Goal: Task Accomplishment & Management: Use online tool/utility

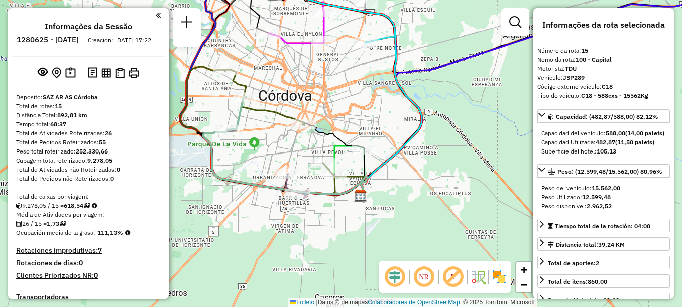
select select "**********"
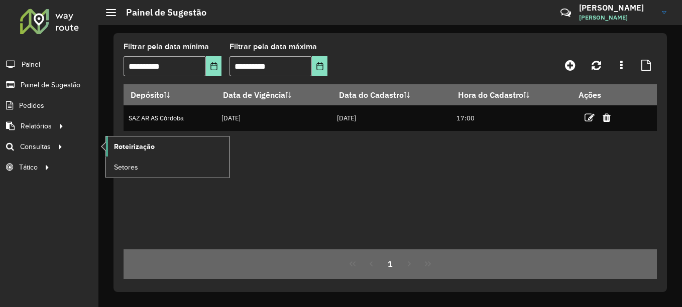
click at [135, 148] on span "Roteirização" at bounding box center [134, 147] width 41 height 11
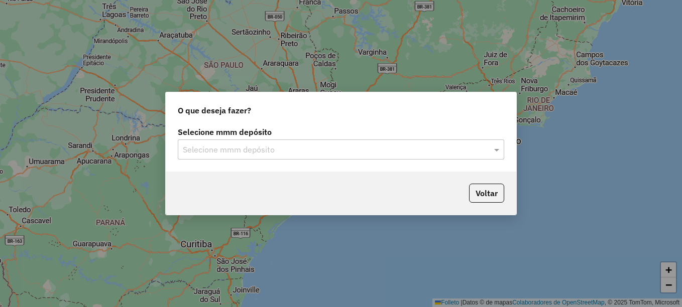
click at [220, 152] on input "text" at bounding box center [331, 150] width 296 height 12
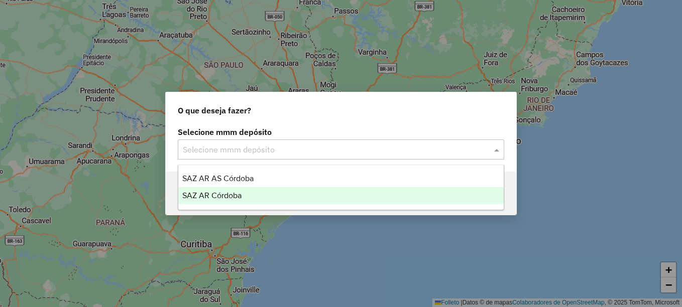
click at [217, 196] on span "SAZ AR Córdoba" at bounding box center [211, 195] width 59 height 9
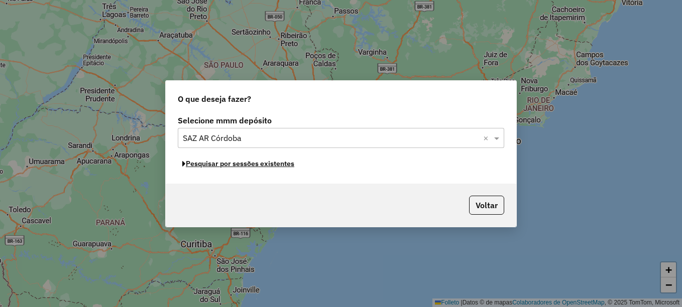
click at [253, 165] on font "Pesquisar por sessões existentes" at bounding box center [240, 163] width 109 height 9
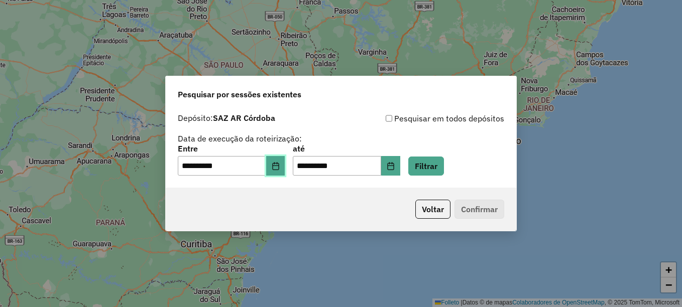
click at [277, 169] on button "Elija la fecha" at bounding box center [275, 166] width 19 height 20
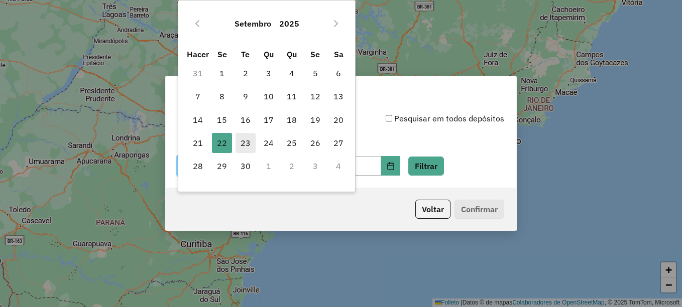
click at [245, 140] on font "23" at bounding box center [246, 143] width 10 height 12
type input "**********"
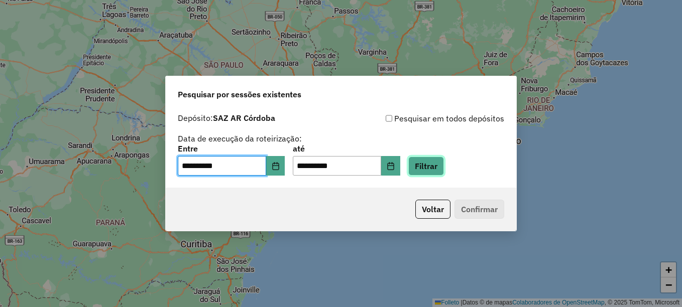
click at [435, 166] on button "Filtrar" at bounding box center [426, 166] width 36 height 19
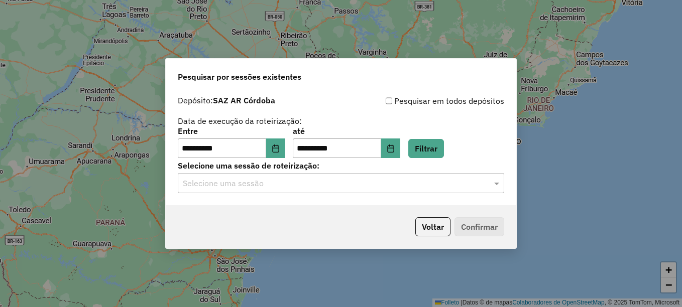
click at [252, 182] on input "text" at bounding box center [331, 184] width 296 height 12
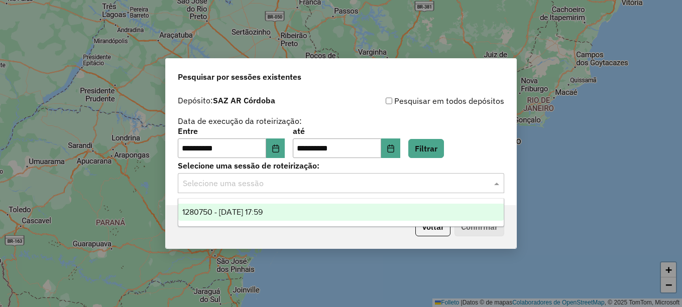
drag, startPoint x: 243, startPoint y: 212, endPoint x: 323, endPoint y: 224, distance: 80.3
click at [248, 212] on span "1280750 - 23/09/2025 17:59" at bounding box center [222, 212] width 80 height 9
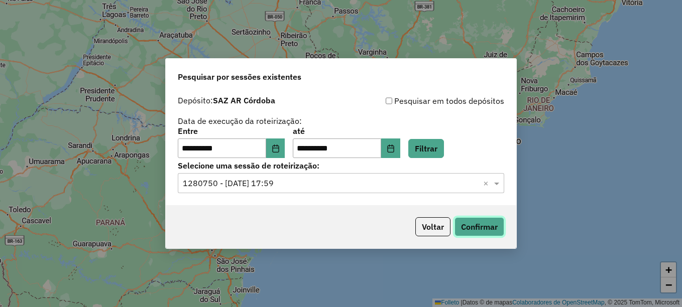
click at [468, 228] on button "Confirmar" at bounding box center [480, 227] width 50 height 19
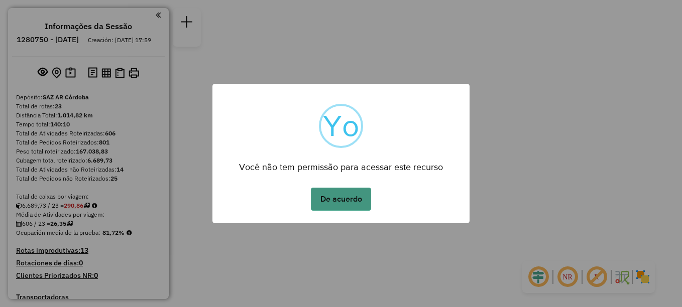
click at [346, 203] on button "De acuerdo" at bounding box center [341, 199] width 60 height 23
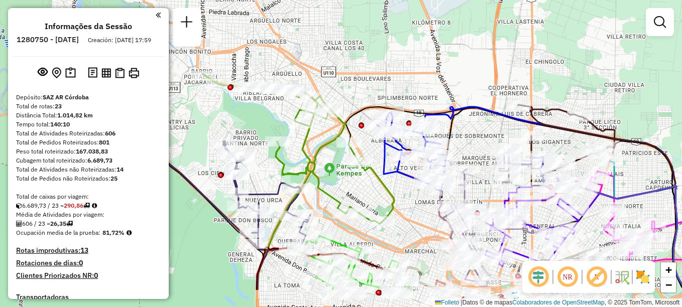
drag, startPoint x: 359, startPoint y: 134, endPoint x: 360, endPoint y: 86, distance: 47.7
click at [360, 86] on div "Janela de atendimento Grade de atendimento Capacidade Transportadoras Veículos …" at bounding box center [341, 153] width 682 height 307
select select "**********"
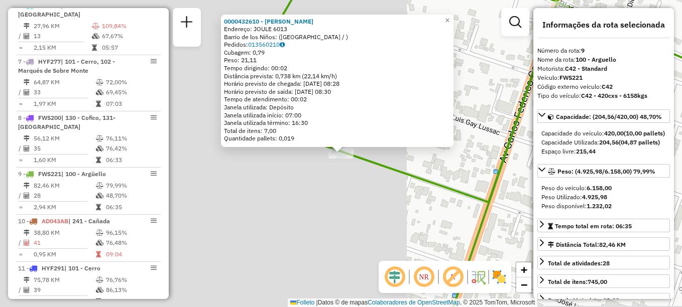
scroll to position [799, 0]
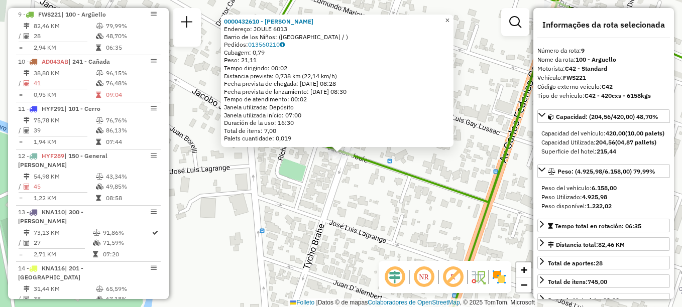
click at [450, 18] on span "×" at bounding box center [447, 20] width 5 height 9
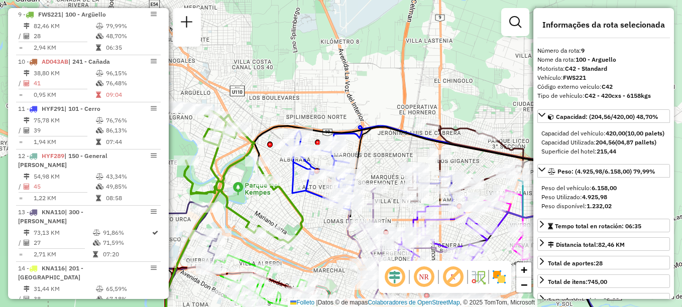
click at [308, 169] on icon at bounding box center [320, 171] width 69 height 78
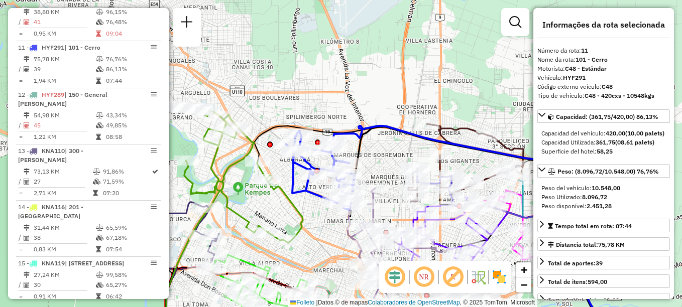
scroll to position [893, 0]
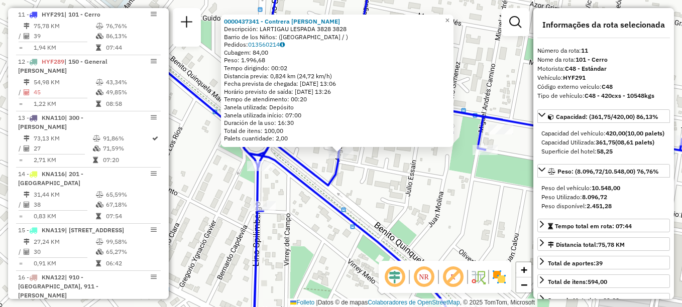
click at [348, 202] on div "0000437341 - Contrera Sergio Descripción: LARTIGAU LESPADA 3828 3828 Barrio de …" at bounding box center [341, 153] width 682 height 307
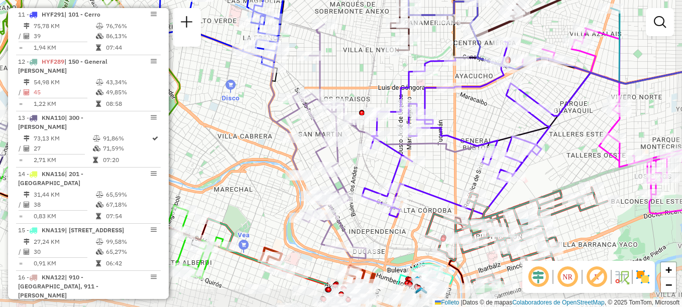
drag, startPoint x: 341, startPoint y: 101, endPoint x: 336, endPoint y: 85, distance: 16.8
click at [336, 85] on div "Janela de atendimento Grade de atendimento Capacidade Transportadoras Veículos …" at bounding box center [341, 153] width 682 height 307
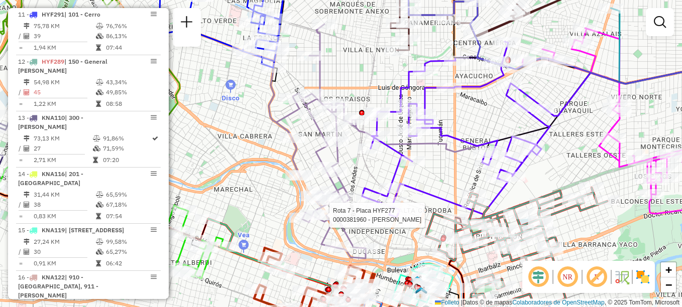
select select "**********"
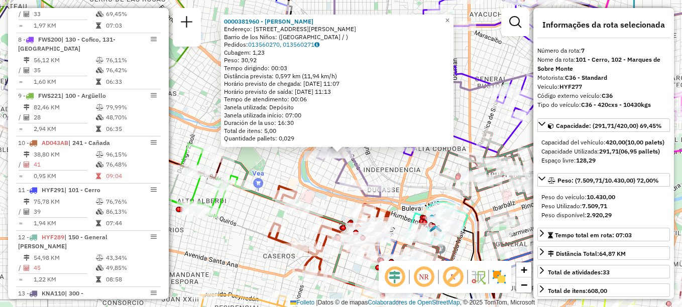
scroll to position [686, 0]
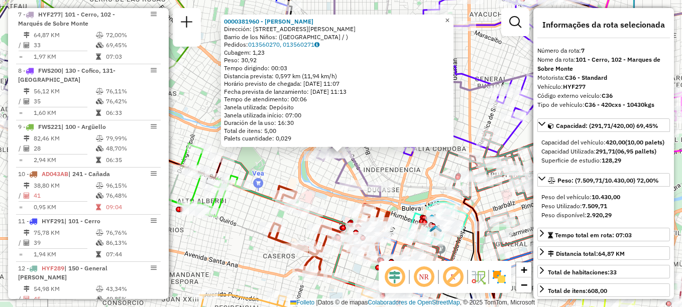
click at [450, 16] on span "×" at bounding box center [447, 20] width 5 height 9
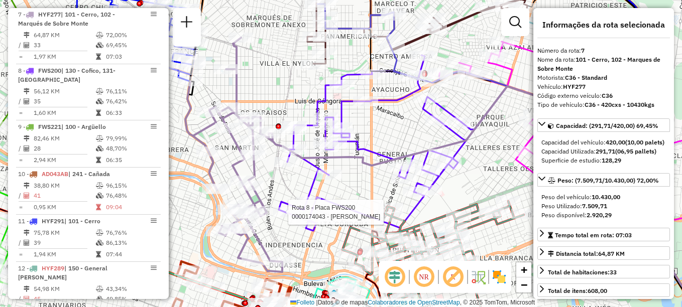
click at [370, 138] on div "Rota 8 - Placa FWS200 0000174043 - Farias Francisco Gustavo Janela de atendimen…" at bounding box center [341, 153] width 682 height 307
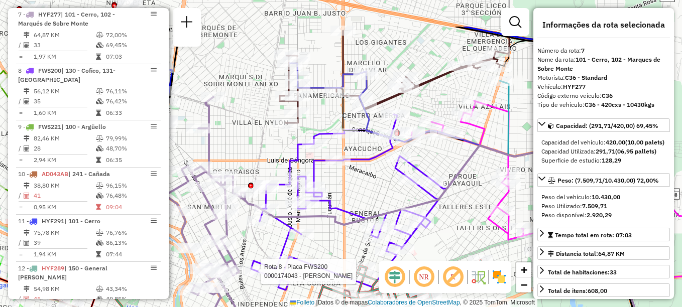
drag, startPoint x: 380, startPoint y: 151, endPoint x: 364, endPoint y: 184, distance: 36.6
click at [364, 184] on div "Rota 8 - Placa FWS200 0000174043 - Farias Francisco Gustavo Janela de atendimen…" at bounding box center [341, 153] width 682 height 307
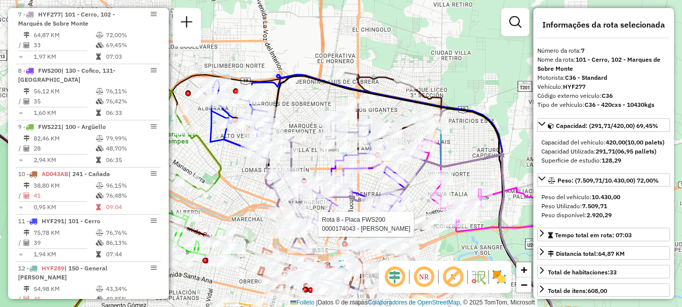
click at [486, 143] on div "Rota 8 - Placa FWS200 0000174043 - Farias Francisco Gustavo Janela de atendimen…" at bounding box center [341, 153] width 682 height 307
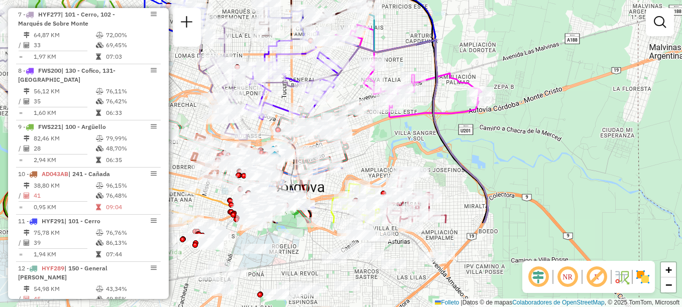
drag, startPoint x: 464, startPoint y: 145, endPoint x: 404, endPoint y: 37, distance: 123.2
click at [404, 37] on div "Janela de atendimento Grade de atendimento Capacidade Transportadoras Veículos …" at bounding box center [341, 153] width 682 height 307
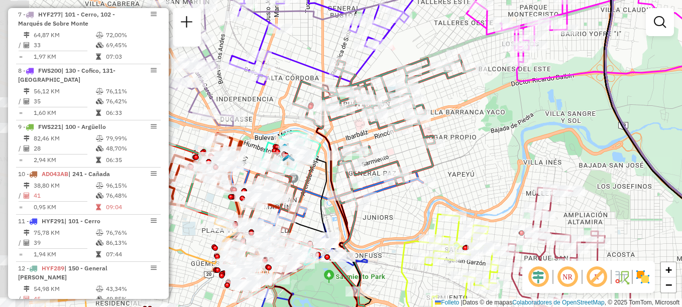
drag, startPoint x: 384, startPoint y: 147, endPoint x: 474, endPoint y: 129, distance: 91.7
click at [474, 129] on div "Janela de atendimento Grade de atendimento Capacidade Transportadoras Veículos …" at bounding box center [341, 153] width 682 height 307
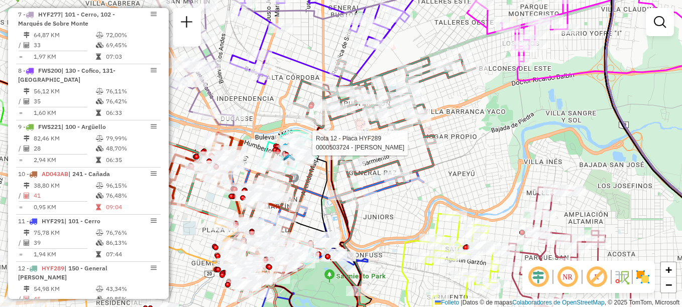
select select "**********"
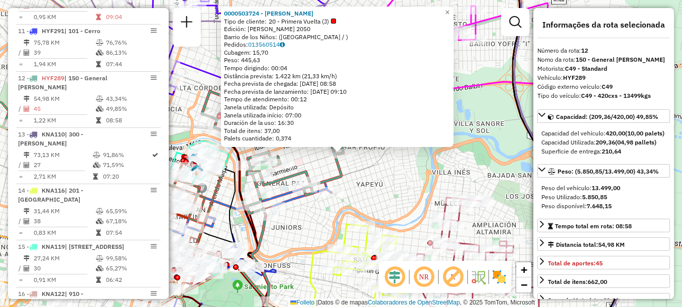
scroll to position [941, 0]
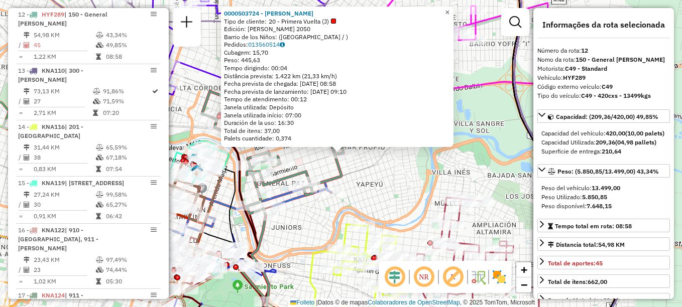
click at [454, 13] on link "×" at bounding box center [448, 13] width 12 height 12
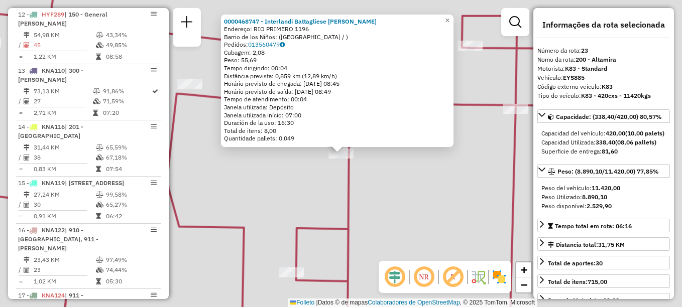
scroll to position [1455, 0]
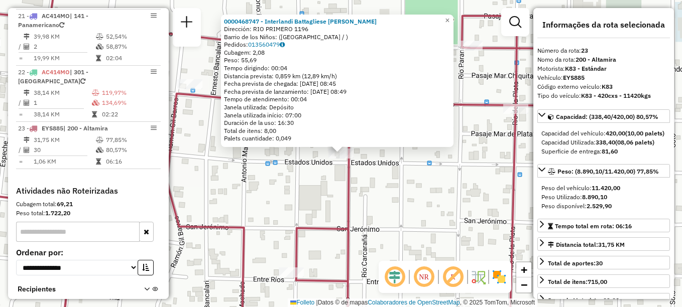
click at [503, 181] on div "Rota 23 - Placa EYS885 0000468747 - Interlandi Battagliese Juan Emiliano 000046…" at bounding box center [341, 153] width 682 height 307
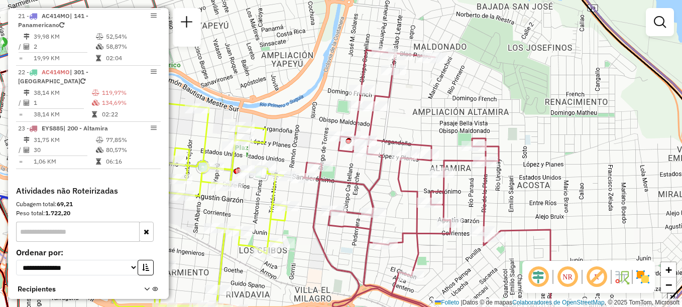
drag, startPoint x: 431, startPoint y: 217, endPoint x: 531, endPoint y: 138, distance: 126.6
click at [531, 138] on div "Janela de atendimento Grade de atendimento Capacidade Transportadoras Veículos …" at bounding box center [341, 153] width 682 height 307
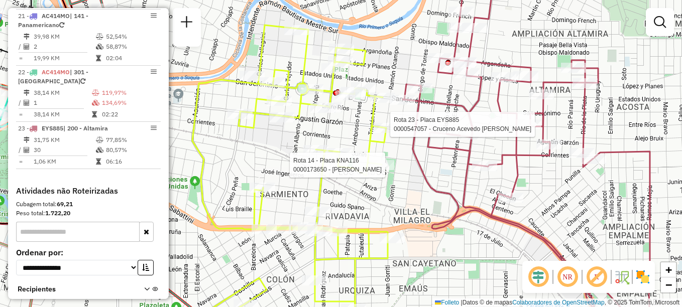
select select "**********"
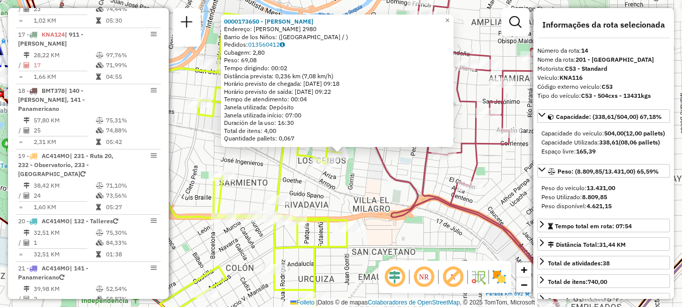
scroll to position [1035, 0]
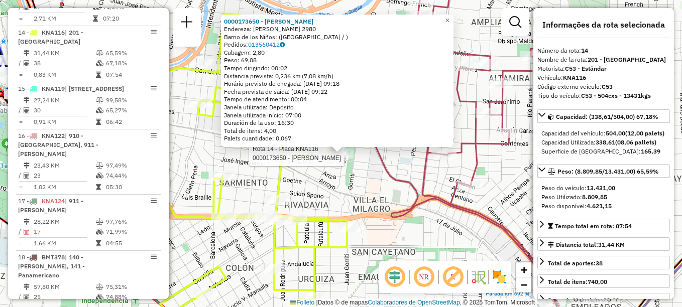
click at [396, 250] on div "Rota 14 - Placa KNA116 0000173650 - Ramirez Nelson 0000173650 - Ramírez Nelson …" at bounding box center [341, 153] width 682 height 307
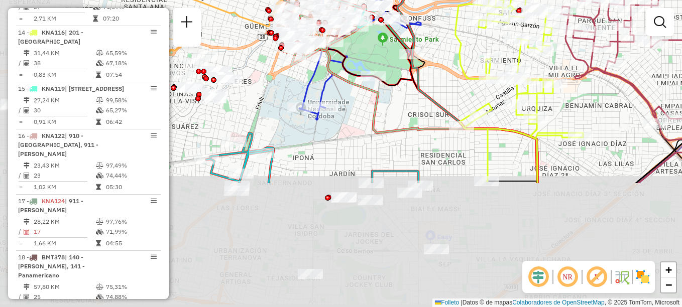
drag, startPoint x: 396, startPoint y: 250, endPoint x: 596, endPoint y: 80, distance: 262.7
click at [596, 80] on div "Janela de atendimento Grade de atendimento Capacidade Transportadoras Veículos …" at bounding box center [341, 153] width 682 height 307
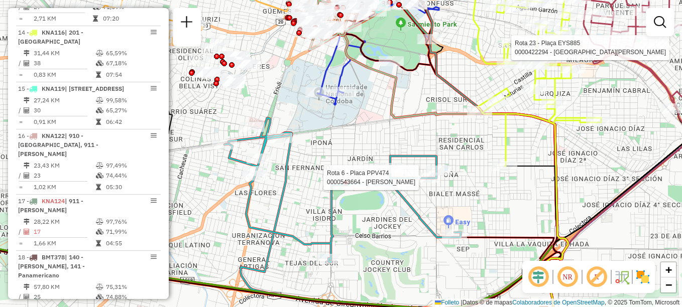
select select "**********"
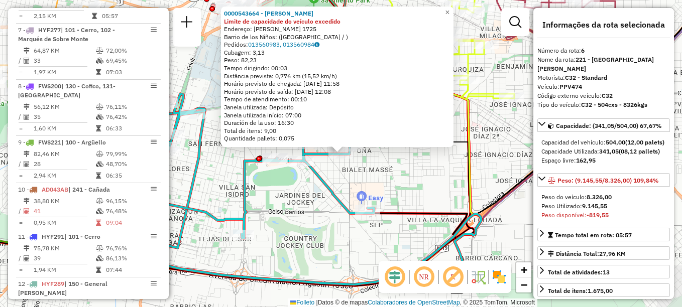
scroll to position [630, 0]
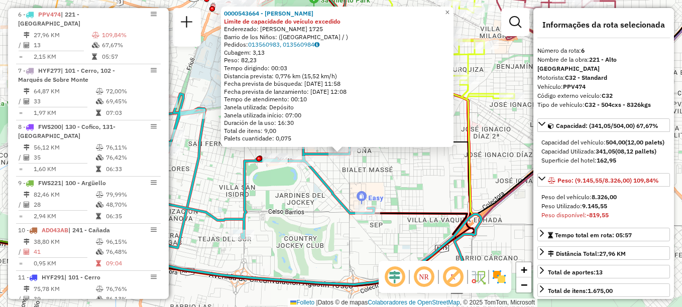
click at [426, 190] on div "0000543664 - Jular Pablo Santiago Limite de capacidade do veículo excedido Ende…" at bounding box center [341, 153] width 682 height 307
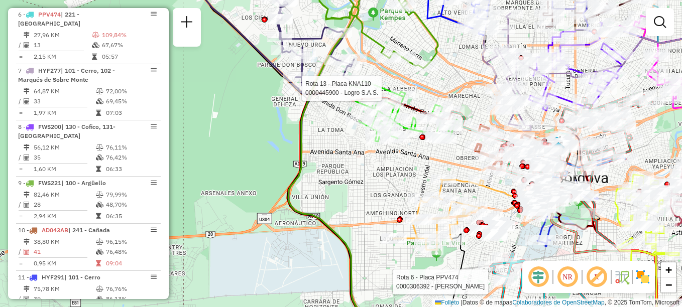
select select "**********"
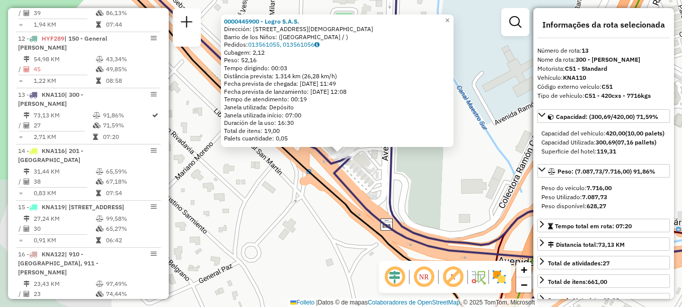
scroll to position [988, 0]
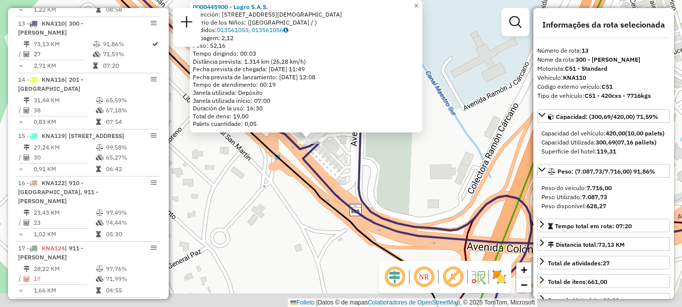
drag, startPoint x: 320, startPoint y: 178, endPoint x: 268, endPoint y: 147, distance: 60.0
click at [268, 147] on icon at bounding box center [407, 99] width 623 height 289
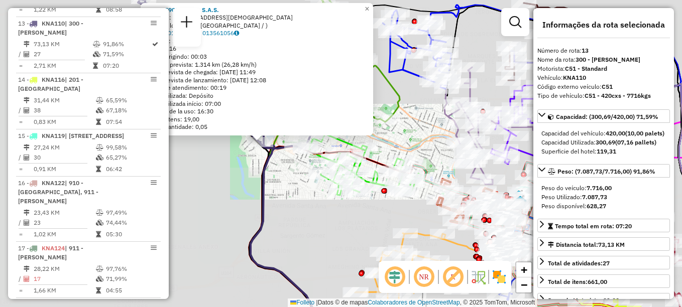
click at [300, 180] on div "0000445900 - Logro S.A.S. Dirección: AV EJÉRCITO ARGENTINO 6820 Barrio de los N…" at bounding box center [341, 153] width 682 height 307
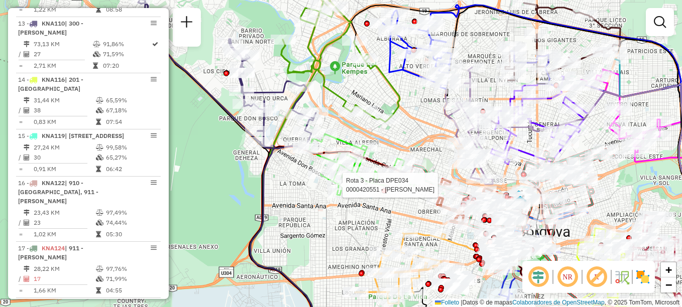
select select "**********"
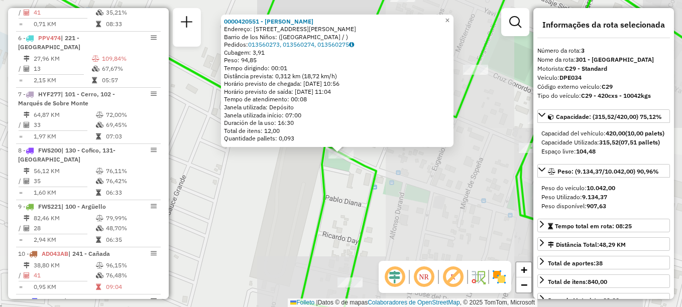
scroll to position [479, 0]
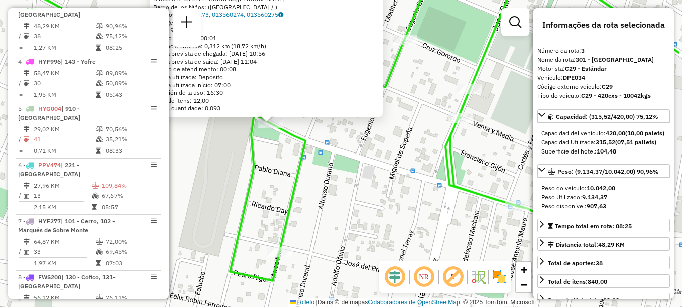
drag, startPoint x: 307, startPoint y: 185, endPoint x: 254, endPoint y: 154, distance: 61.3
click at [246, 156] on div "0000420551 - Gutierrez Luciana Nahir Dirección: AV DON BOSCO 4472 Barrio de los…" at bounding box center [341, 153] width 682 height 307
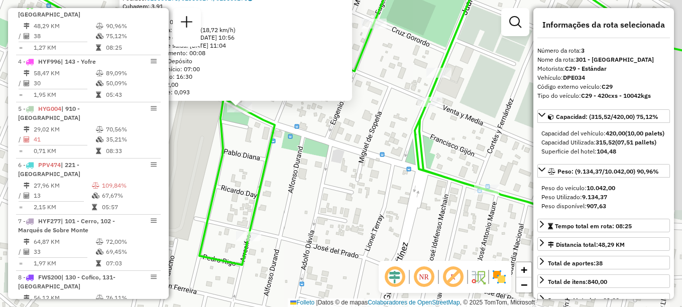
click at [254, 154] on div "0000420551 - Gutierrez Luciana Nahir Dirección: AV DON BOSCO 4472 Barrio de los…" at bounding box center [341, 153] width 682 height 307
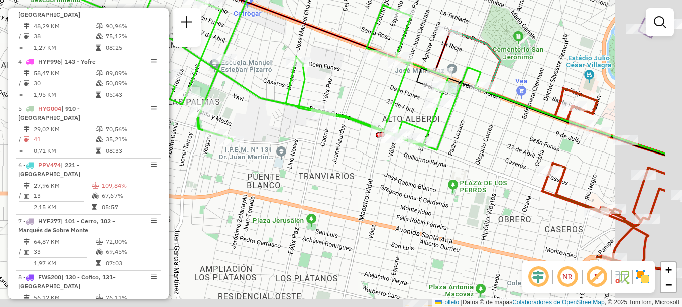
drag, startPoint x: 343, startPoint y: 194, endPoint x: 247, endPoint y: 160, distance: 102.0
click at [254, 163] on div "Janela de atendimento Grade de atendimento Capacidade Transportadoras Veículos …" at bounding box center [341, 153] width 682 height 307
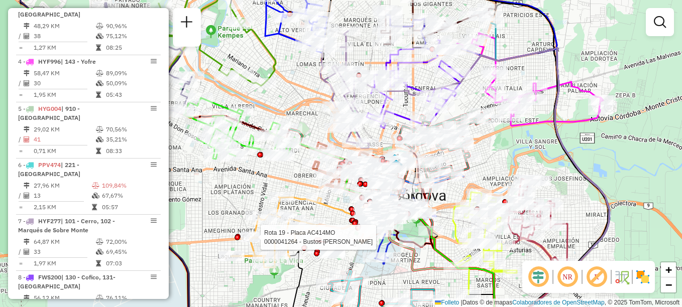
select select "**********"
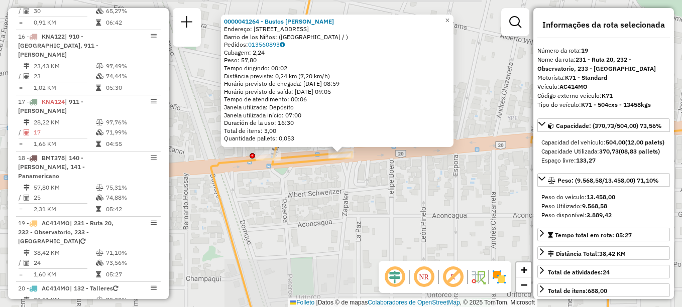
scroll to position [1298, 0]
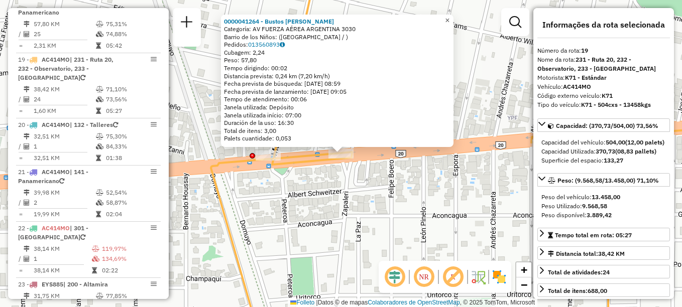
click at [450, 17] on span "×" at bounding box center [447, 20] width 5 height 9
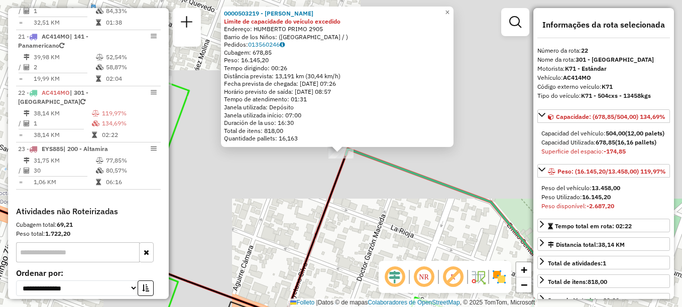
scroll to position [1455, 0]
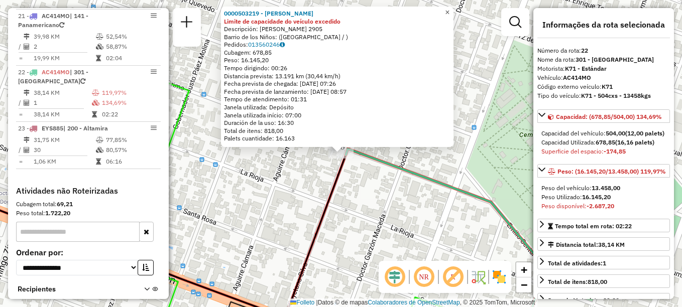
click at [450, 9] on span "×" at bounding box center [447, 12] width 5 height 9
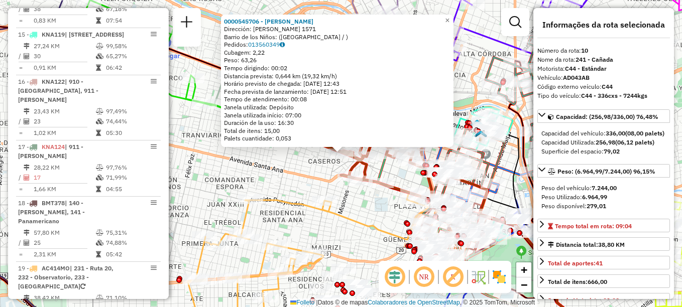
scroll to position [846, 0]
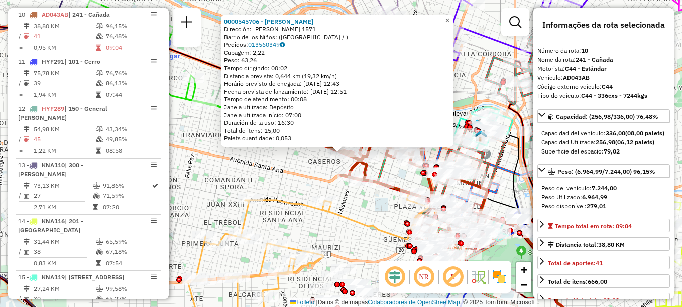
click at [450, 17] on span "×" at bounding box center [447, 20] width 5 height 9
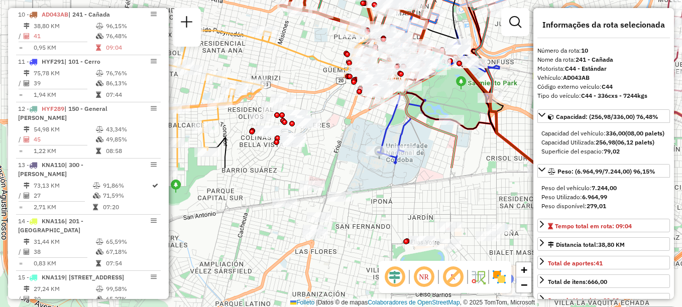
click at [278, 0] on html "Aguarde... Pop-up bloqueado! Seu navegador bloqueou automáticamente a abertura …" at bounding box center [341, 153] width 682 height 307
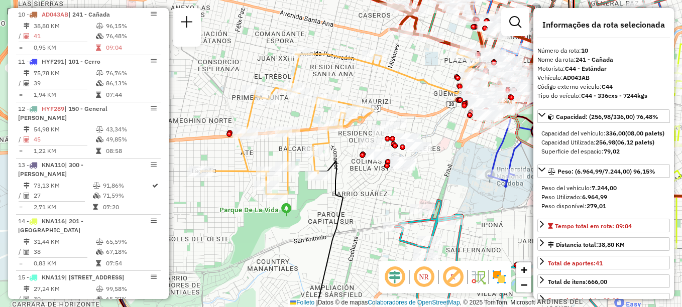
drag, startPoint x: 485, startPoint y: 144, endPoint x: 596, endPoint y: 167, distance: 113.0
click at [596, 167] on hb-router-mapa "Informações da Sessão 1280750 - 23/09/2025 Creación: 22/09/2025 17:59 Depósito:…" at bounding box center [341, 153] width 682 height 307
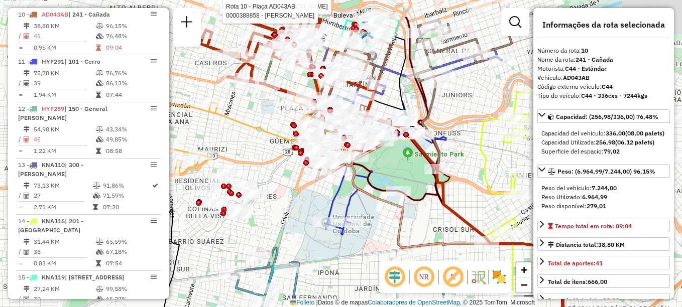
drag, startPoint x: 387, startPoint y: 201, endPoint x: 217, endPoint y: 255, distance: 178.1
click at [217, 255] on div "Rota 10 - Placa AD043AB 0000177794 - Vivas Noelia Beatriz Rota 10 - Plaça AD043…" at bounding box center [341, 153] width 682 height 307
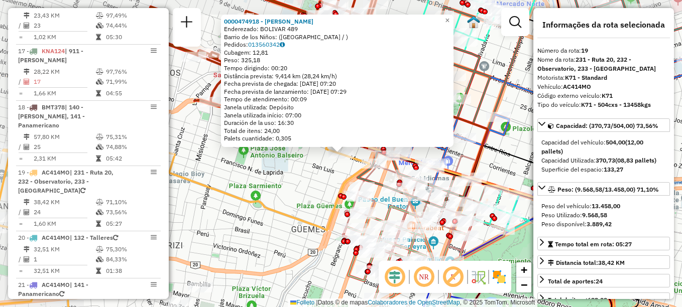
scroll to position [1298, 0]
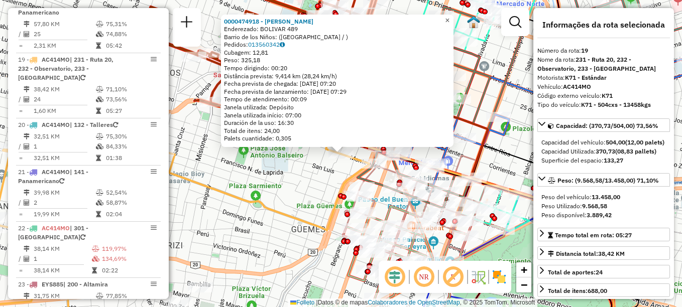
click at [450, 19] on span "×" at bounding box center [447, 20] width 5 height 9
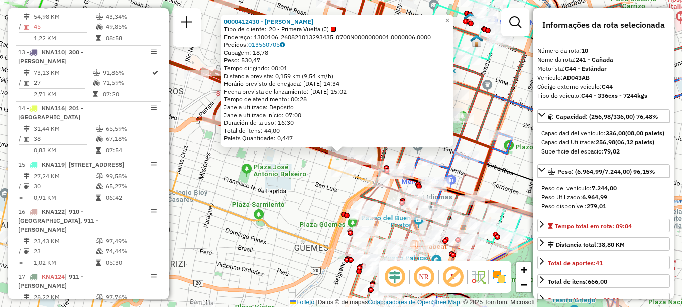
scroll to position [846, 0]
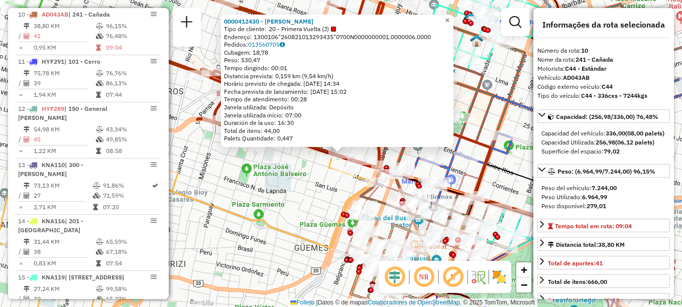
click at [451, 19] on link "×" at bounding box center [448, 21] width 12 height 12
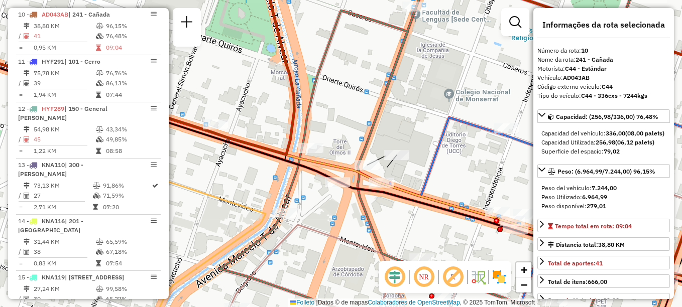
click at [397, 163] on div "Janela de atendimento Grade de atendimento Capacidade Transportadoras Veículos …" at bounding box center [341, 153] width 682 height 307
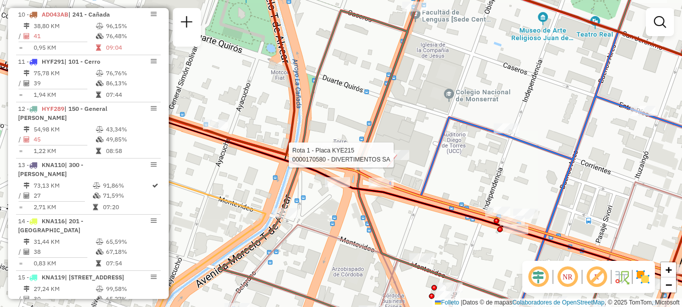
select select "**********"
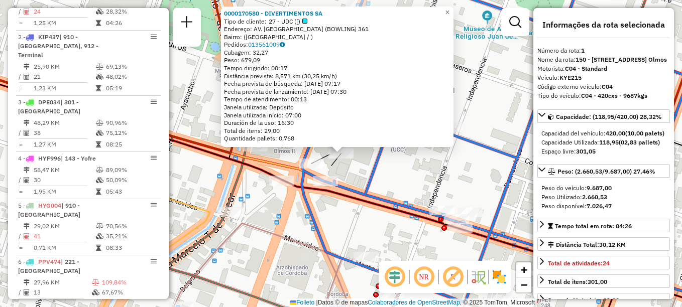
scroll to position [358, 0]
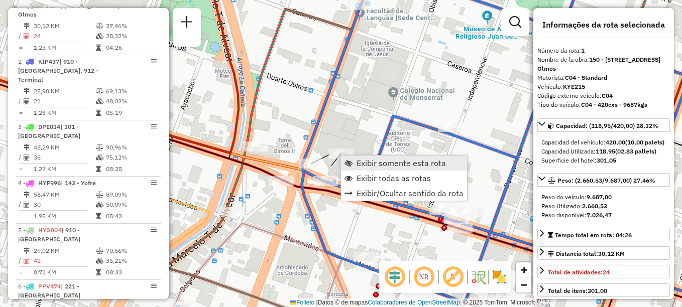
click at [364, 159] on span "Exibir somente esta rota" at bounding box center [401, 163] width 89 height 8
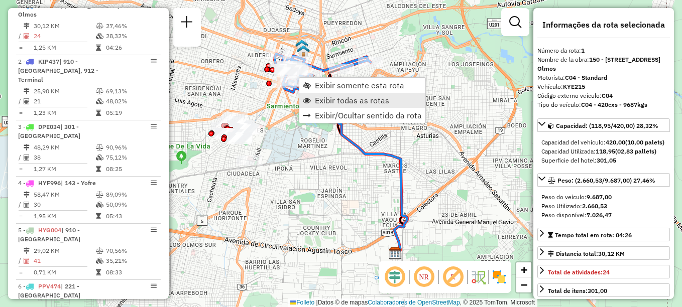
click at [331, 97] on span "Exibir todas as rotas" at bounding box center [352, 100] width 74 height 8
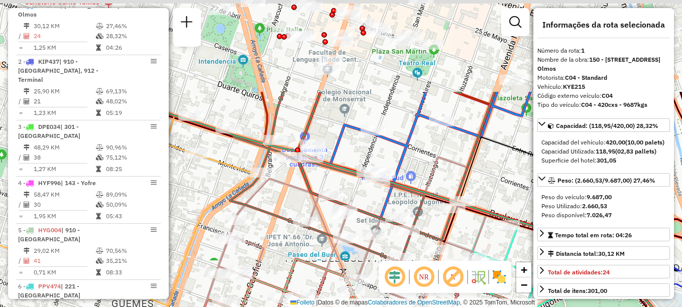
drag, startPoint x: 278, startPoint y: 143, endPoint x: 317, endPoint y: 180, distance: 53.7
click at [309, 190] on icon at bounding box center [362, 177] width 265 height 171
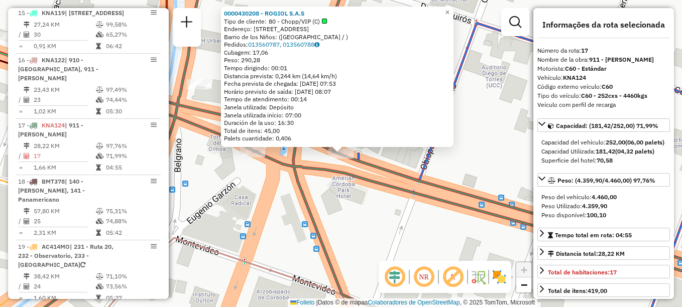
scroll to position [1195, 0]
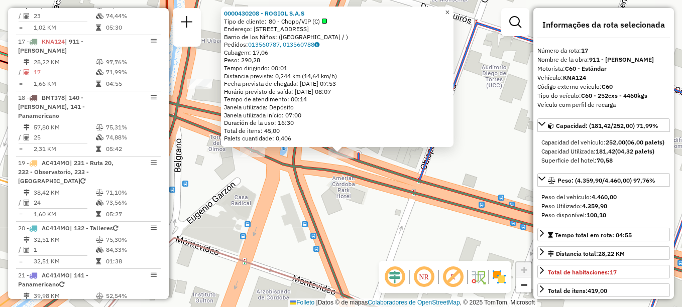
click at [450, 12] on span "×" at bounding box center [447, 12] width 5 height 9
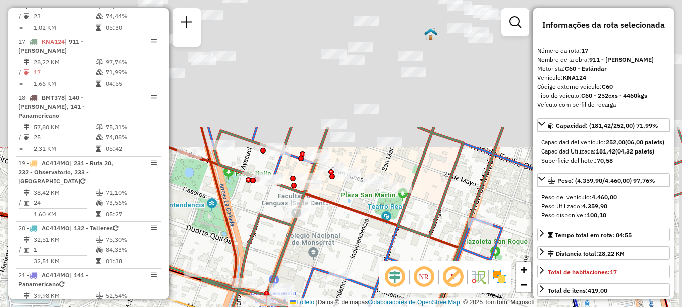
click at [327, 302] on div "Rota 1 - Placa KYE215 0000445137 - Gonzalez Medolla Patricio Matias Janela de a…" at bounding box center [341, 153] width 682 height 307
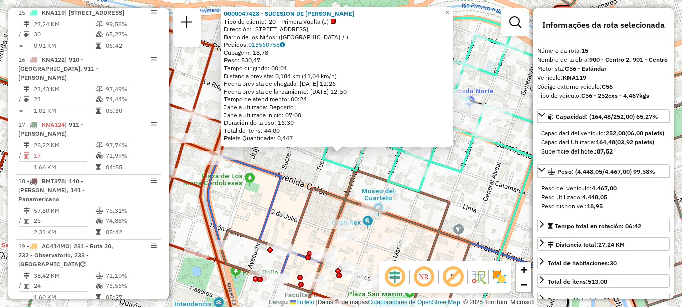
scroll to position [1082, 0]
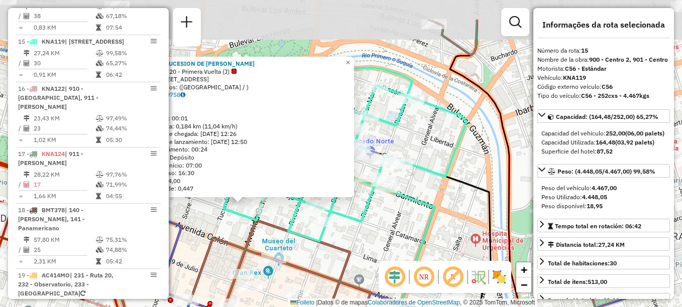
drag, startPoint x: 386, startPoint y: 156, endPoint x: 286, endPoint y: 206, distance: 111.4
click at [286, 206] on div "0000047428 - SUCESION DE BLANCH BENJAMIN Tipo de cliente: 20 - Primera Vuelta (…" at bounding box center [341, 153] width 682 height 307
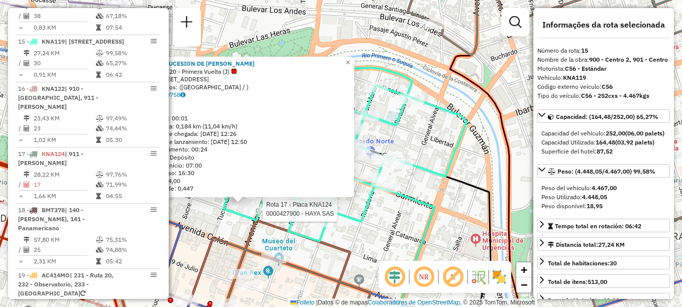
click at [418, 228] on div "Rota 17 - Placa KNA124 0000427900 - HAYA SAS Rota 15 - Placa KNA119 0000422079 …" at bounding box center [341, 153] width 682 height 307
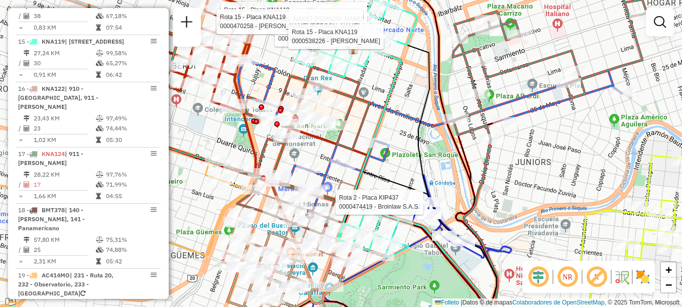
select select "**********"
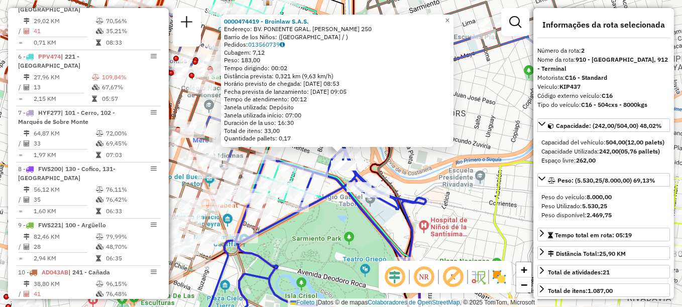
scroll to position [423, 0]
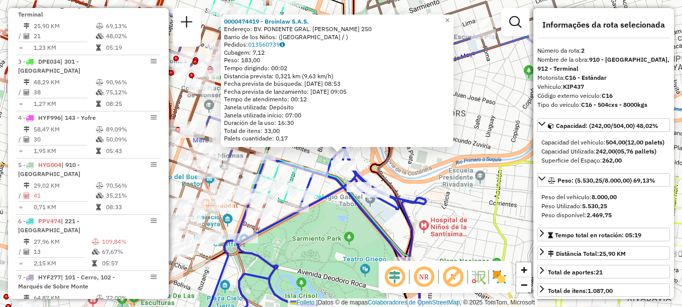
drag, startPoint x: 346, startPoint y: 239, endPoint x: 322, endPoint y: 225, distance: 27.9
click at [346, 240] on div "Rota 2 - Placa KIP437 0000474419 - Broinlaw S.A.S. 0000474419 - Broinlaw S.A.S.…" at bounding box center [341, 153] width 682 height 307
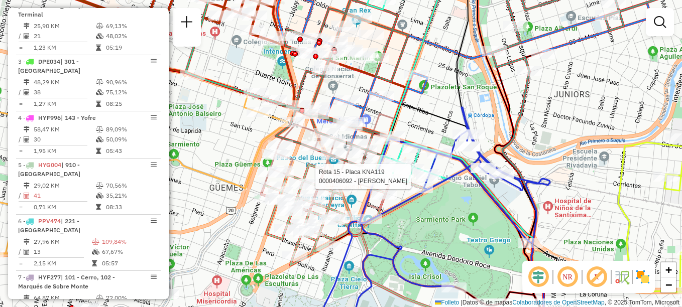
drag, startPoint x: 427, startPoint y: 215, endPoint x: 429, endPoint y: 197, distance: 17.8
click at [427, 215] on div "Rota 5 - Placa HYG004 0000405500 - Martin Juan Cruz Rota 15 - Placa KNA119 0000…" at bounding box center [341, 153] width 682 height 307
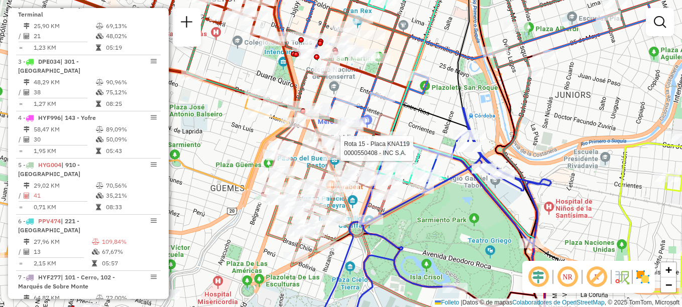
select select "**********"
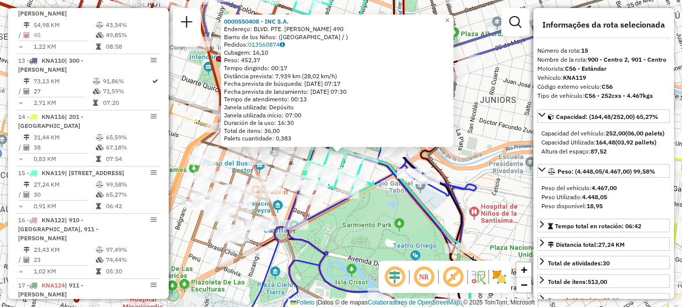
scroll to position [1082, 0]
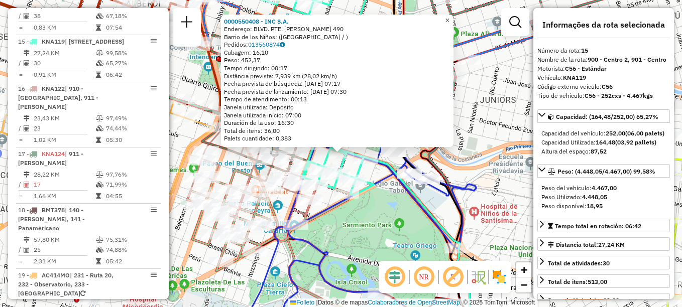
drag, startPoint x: 452, startPoint y: 18, endPoint x: 457, endPoint y: 43, distance: 25.7
click at [450, 18] on span "×" at bounding box center [447, 20] width 5 height 9
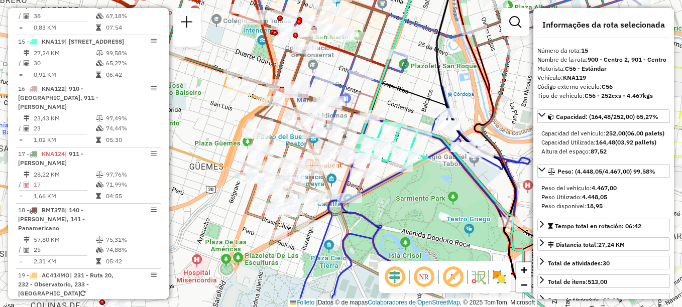
drag, startPoint x: 321, startPoint y: 108, endPoint x: 374, endPoint y: 81, distance: 60.0
click at [374, 81] on icon at bounding box center [399, 166] width 297 height 292
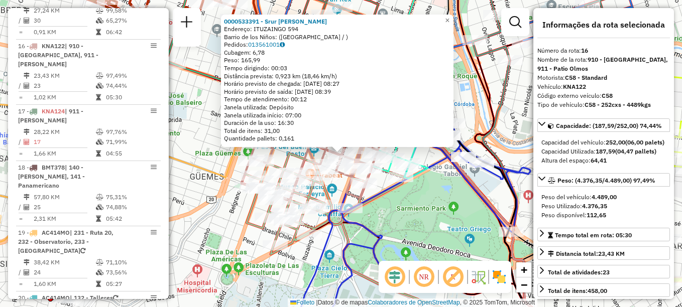
scroll to position [1138, 0]
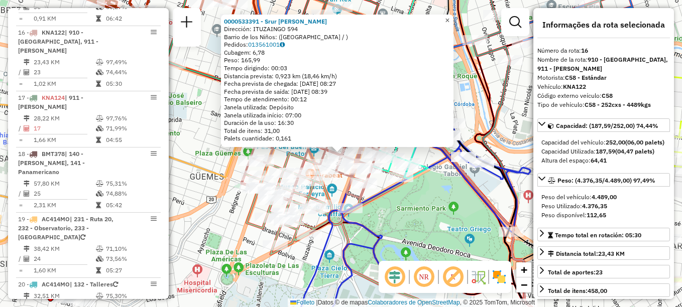
click at [450, 21] on span "×" at bounding box center [447, 20] width 5 height 9
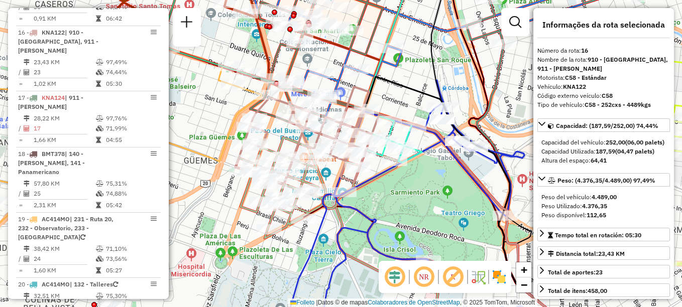
drag, startPoint x: 376, startPoint y: 82, endPoint x: 409, endPoint y: 2, distance: 87.4
click at [409, 77] on icon at bounding box center [464, 199] width 198 height 245
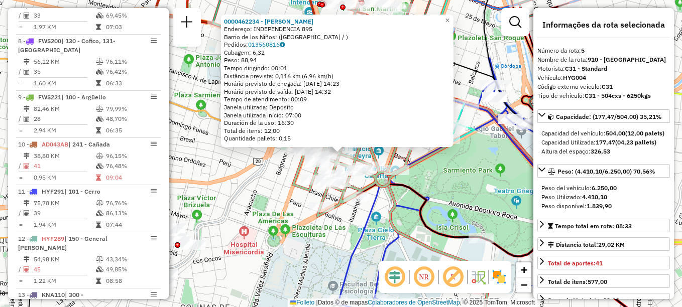
scroll to position [574, 0]
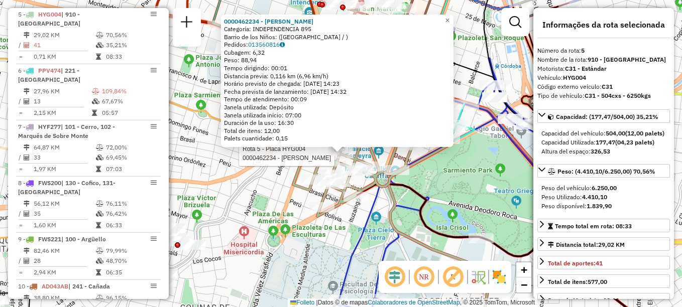
click at [253, 190] on div "Rota 5 - Placa HYG004 0000462234 - Perez Maria Andrea 0000462234 - Pérez María …" at bounding box center [341, 153] width 682 height 307
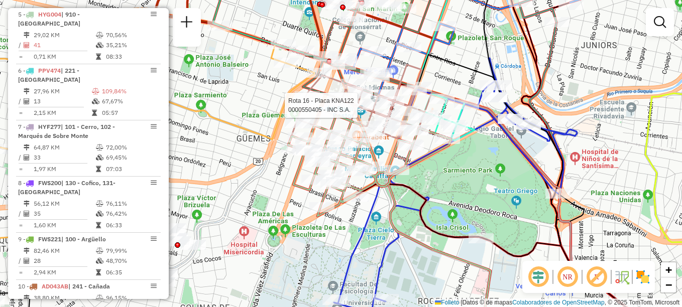
select select "**********"
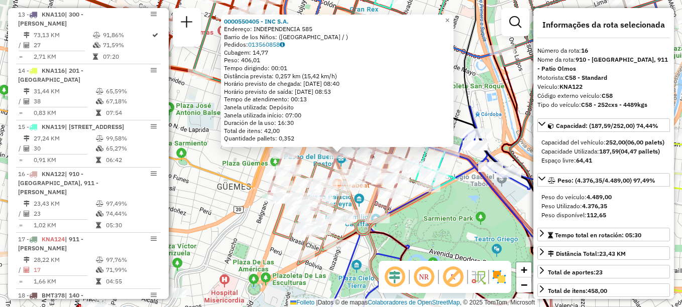
scroll to position [1138, 0]
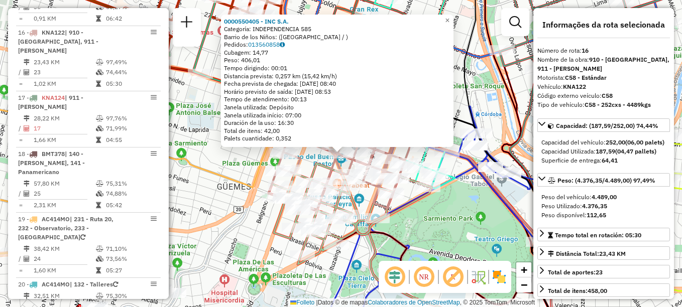
click at [191, 206] on div "0000550405 - INC S.A. Categoría: INDEPENDENCIA 585 Barrio de los Niños: (CÓRDOB…" at bounding box center [341, 153] width 682 height 307
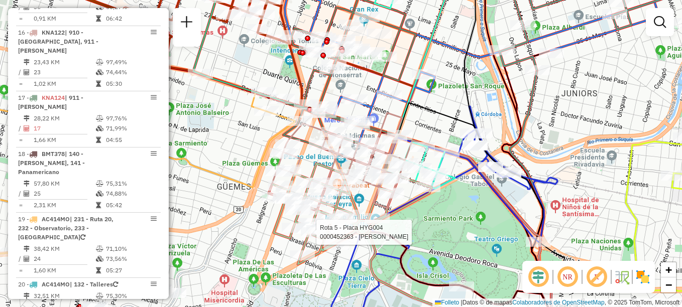
select select "**********"
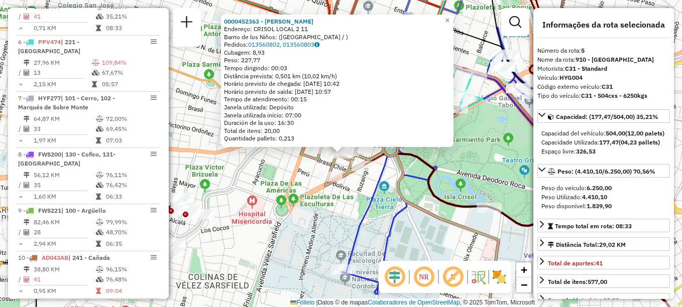
scroll to position [574, 0]
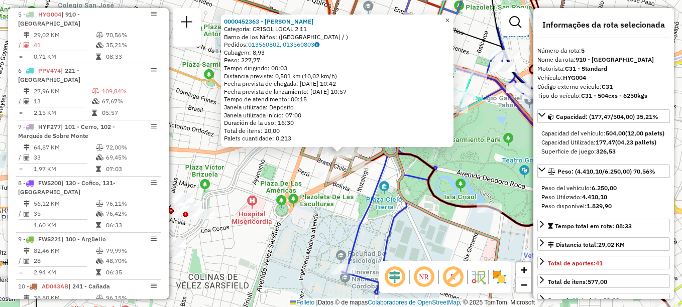
click at [450, 16] on span "×" at bounding box center [447, 20] width 5 height 9
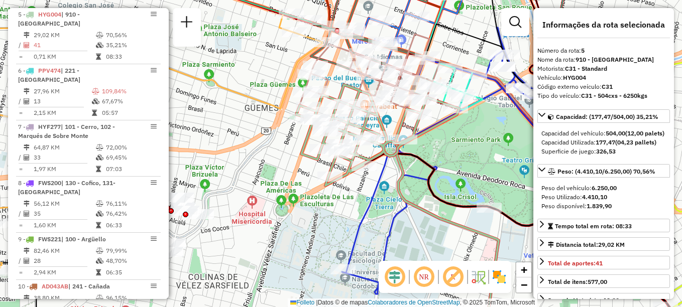
drag, startPoint x: 342, startPoint y: 82, endPoint x: 331, endPoint y: 155, distance: 73.7
click at [331, 155] on icon at bounding box center [377, 135] width 163 height 101
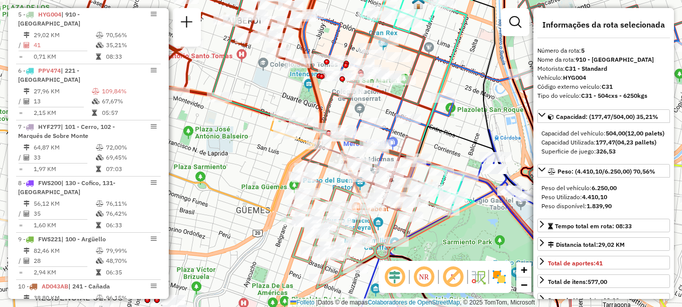
drag, startPoint x: 429, startPoint y: 203, endPoint x: 433, endPoint y: 274, distance: 70.4
click at [433, 274] on hb-router-mapa "Informações da Sessão 1280750 - 23/09/2025 Creación: 22/09/2025 17:59 Depósito:…" at bounding box center [341, 153] width 682 height 307
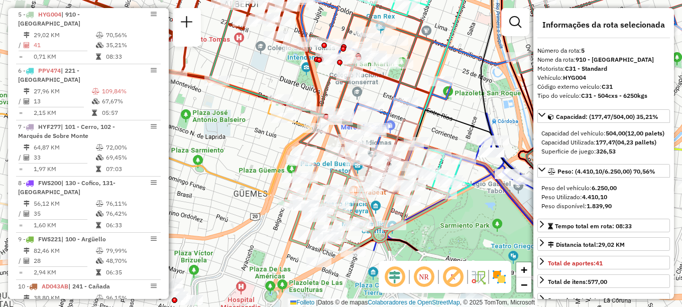
drag, startPoint x: 381, startPoint y: 96, endPoint x: 394, endPoint y: 45, distance: 53.0
click at [394, 45] on div "Rota 17 - Placa KNA124 0000427016 - Ferquin S.A. Rota 1 - Placa KYE215 00004451…" at bounding box center [341, 153] width 682 height 307
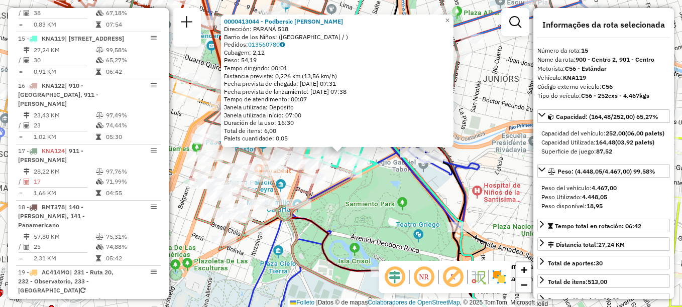
scroll to position [1082, 0]
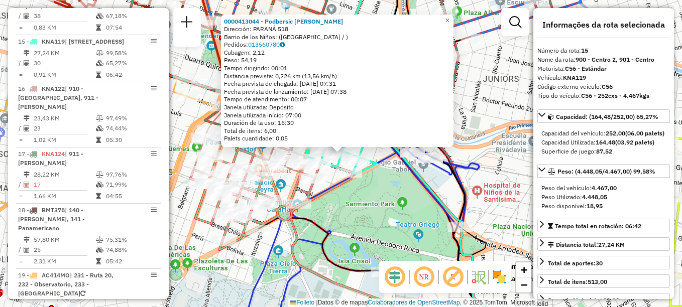
click at [380, 200] on div "Rota 15 - Placa KNA119 0000413044 - Podbersic Eric 0000413044 - Podbersic Eric …" at bounding box center [341, 153] width 682 height 307
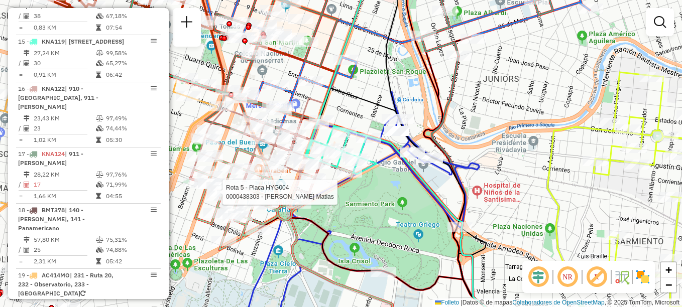
select select "**********"
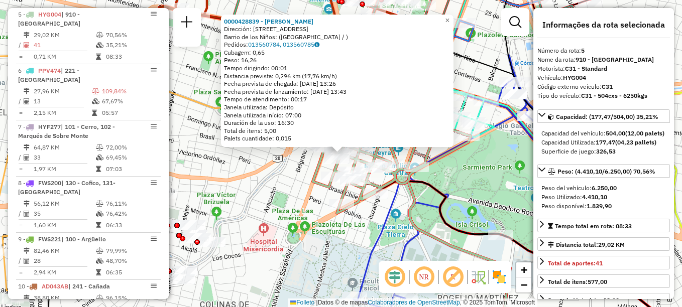
scroll to position [574, 0]
click at [450, 19] on span "×" at bounding box center [447, 20] width 5 height 9
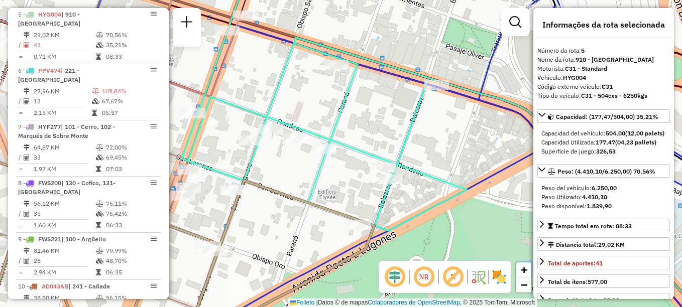
drag, startPoint x: 467, startPoint y: 132, endPoint x: 320, endPoint y: 134, distance: 146.7
click at [320, 134] on div "Janela de atendimento Grade de atendimento Capacidade Transportadoras Veículos …" at bounding box center [341, 153] width 682 height 307
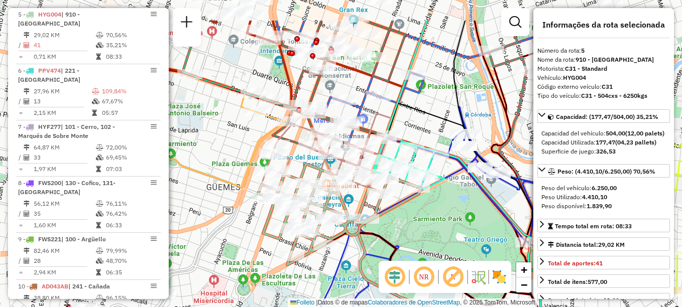
drag, startPoint x: 321, startPoint y: 197, endPoint x: 430, endPoint y: 261, distance: 125.6
click at [430, 261] on div "Janela de atendimento Grade de atendimento Capacidade Transportadoras Veículos …" at bounding box center [341, 153] width 682 height 307
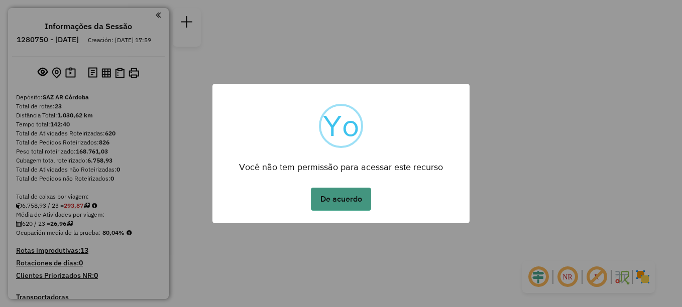
click at [345, 208] on button "De acuerdo" at bounding box center [341, 199] width 60 height 23
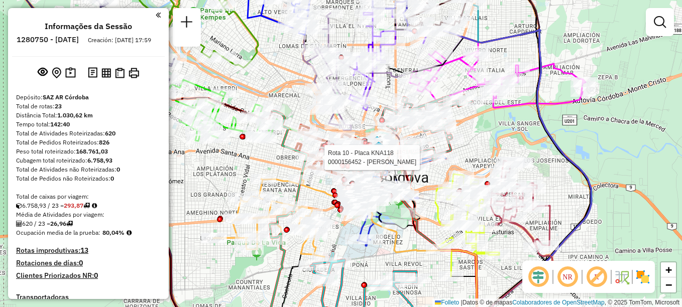
select select "**********"
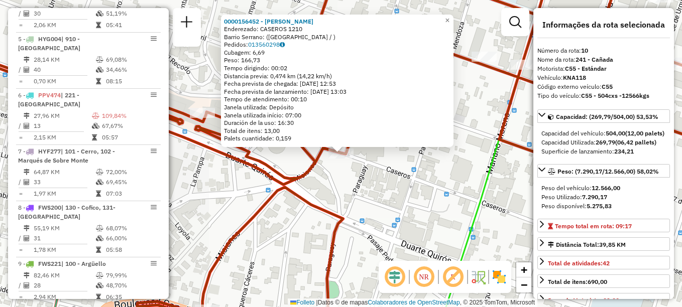
scroll to position [846, 0]
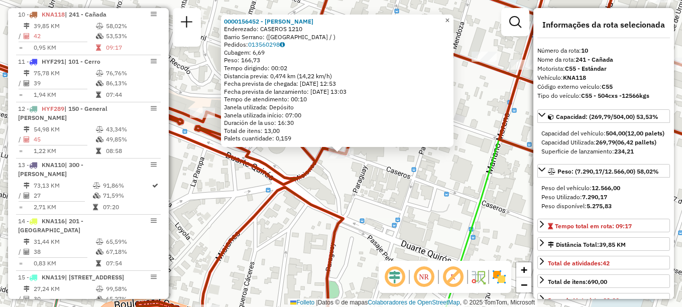
drag, startPoint x: 455, startPoint y: 18, endPoint x: 429, endPoint y: 31, distance: 29.2
click at [450, 18] on span "×" at bounding box center [447, 20] width 5 height 9
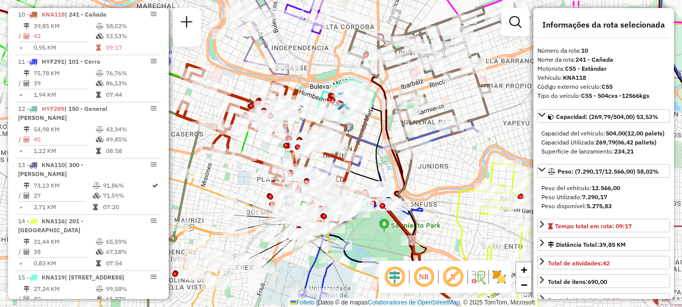
click at [451, 159] on div "Janela de atendimento Grade de atendimento Capacidade Transportadoras Veículos …" at bounding box center [341, 153] width 682 height 307
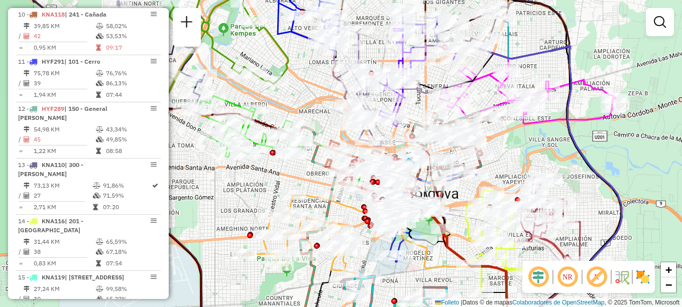
drag, startPoint x: 508, startPoint y: 117, endPoint x: 515, endPoint y: 139, distance: 23.2
click at [515, 139] on div "Janela de atendimento Grade de atendimento Capacidade Transportadoras Veículos …" at bounding box center [341, 153] width 682 height 307
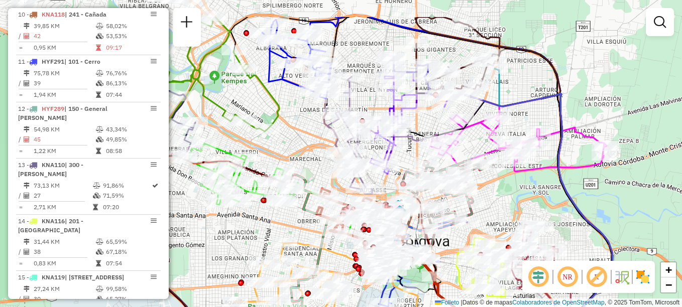
drag, startPoint x: 522, startPoint y: 147, endPoint x: 513, endPoint y: 194, distance: 48.6
click at [513, 194] on div "Janela de atendimento Grade de atendimento Capacidade Transportadoras Veículos …" at bounding box center [341, 153] width 682 height 307
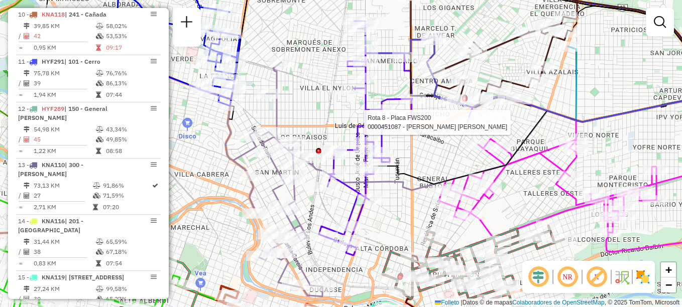
select select "**********"
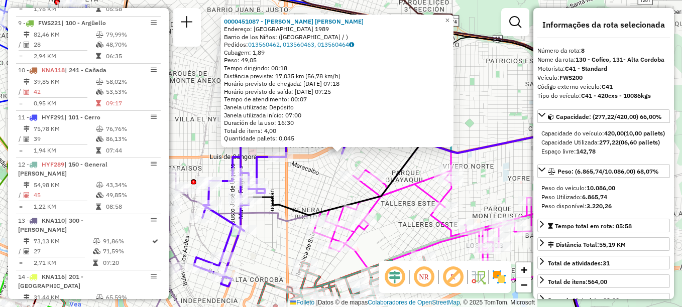
scroll to position [743, 0]
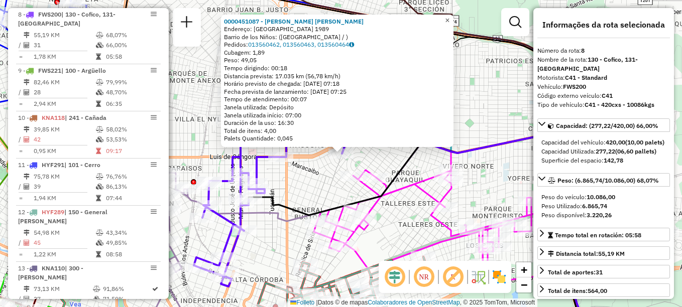
click at [451, 15] on link "×" at bounding box center [448, 21] width 12 height 12
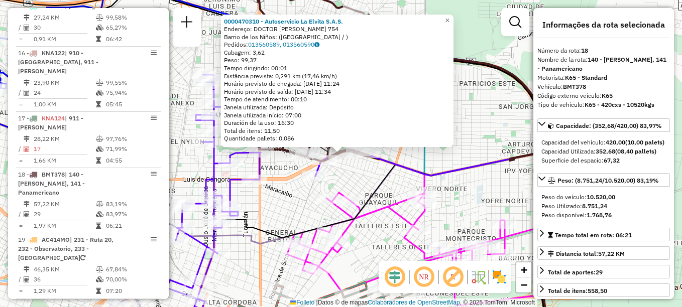
scroll to position [1242, 0]
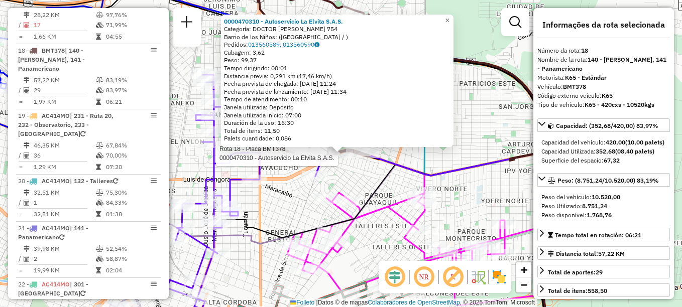
click at [455, 150] on div "Rota 18 - Placa BMT378 0000470310 - Autoservicio La Elvita S.A.S. 0000470310 - …" at bounding box center [341, 153] width 682 height 307
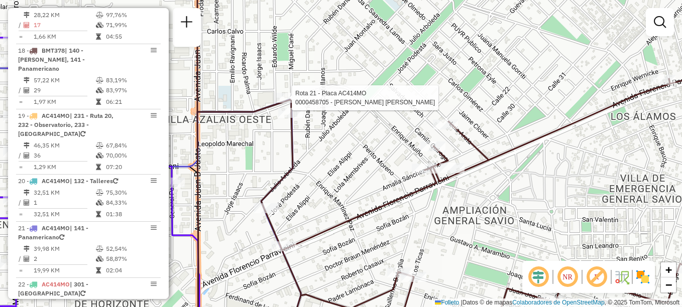
select select "**********"
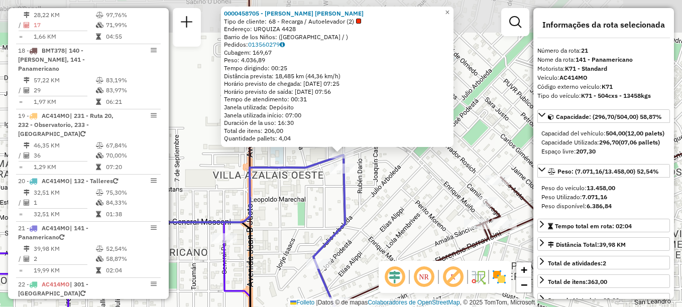
scroll to position [1296, 0]
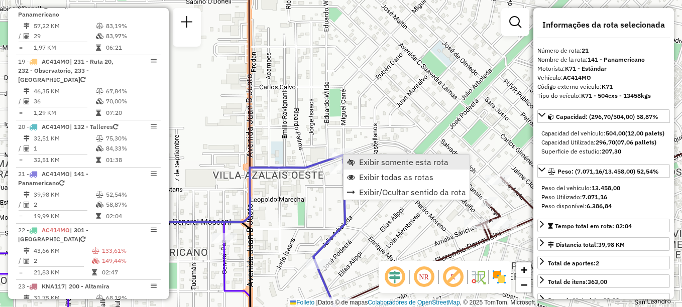
click at [363, 162] on span "Exibir somente esta rota" at bounding box center [403, 162] width 89 height 8
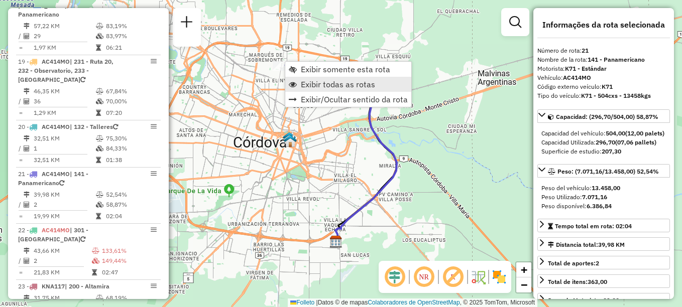
click at [326, 86] on span "Exibir todas as rotas" at bounding box center [338, 84] width 74 height 8
